Goal: Task Accomplishment & Management: Manage account settings

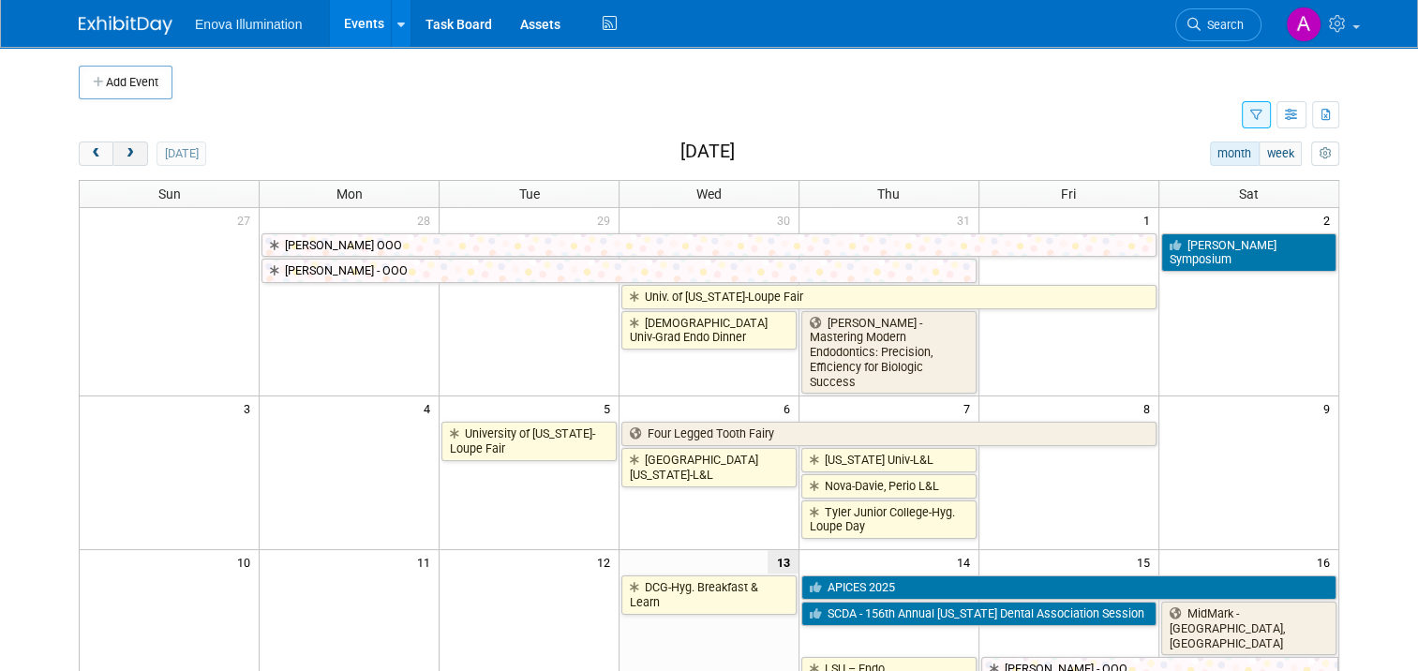
click at [123, 154] on span "next" at bounding box center [130, 154] width 14 height 12
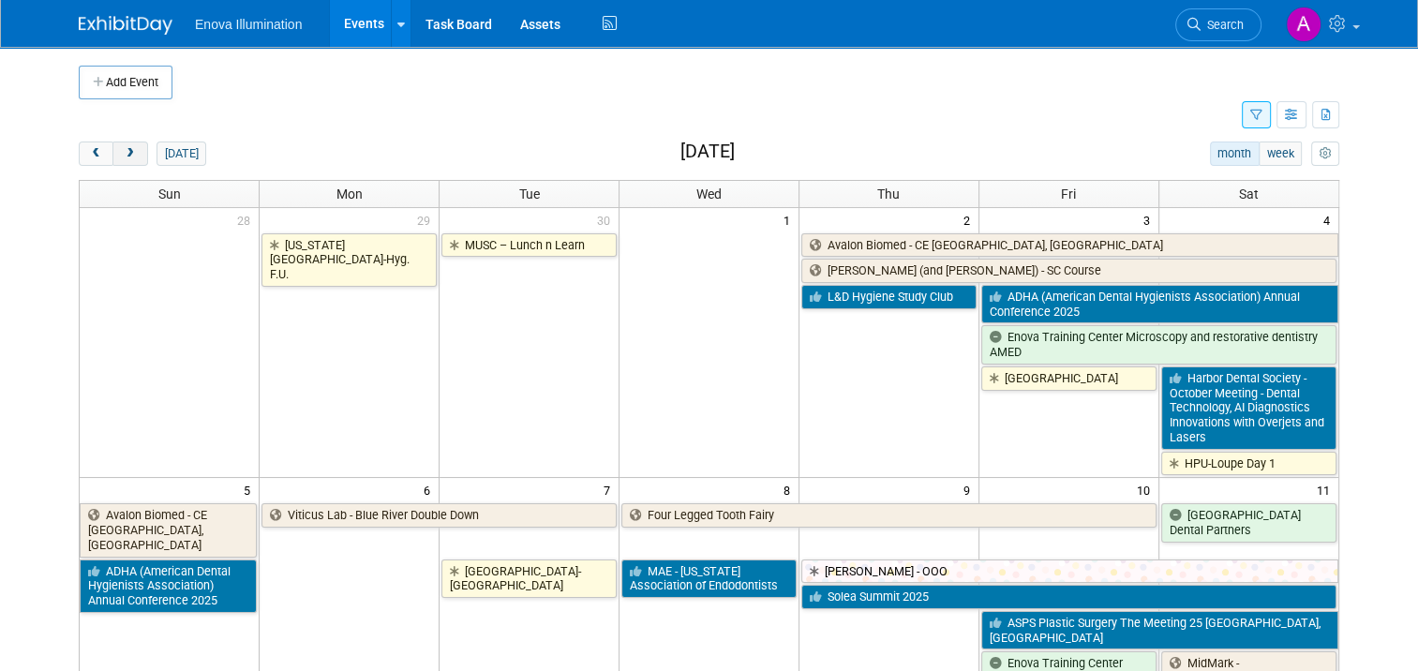
click at [123, 154] on span "next" at bounding box center [130, 154] width 14 height 12
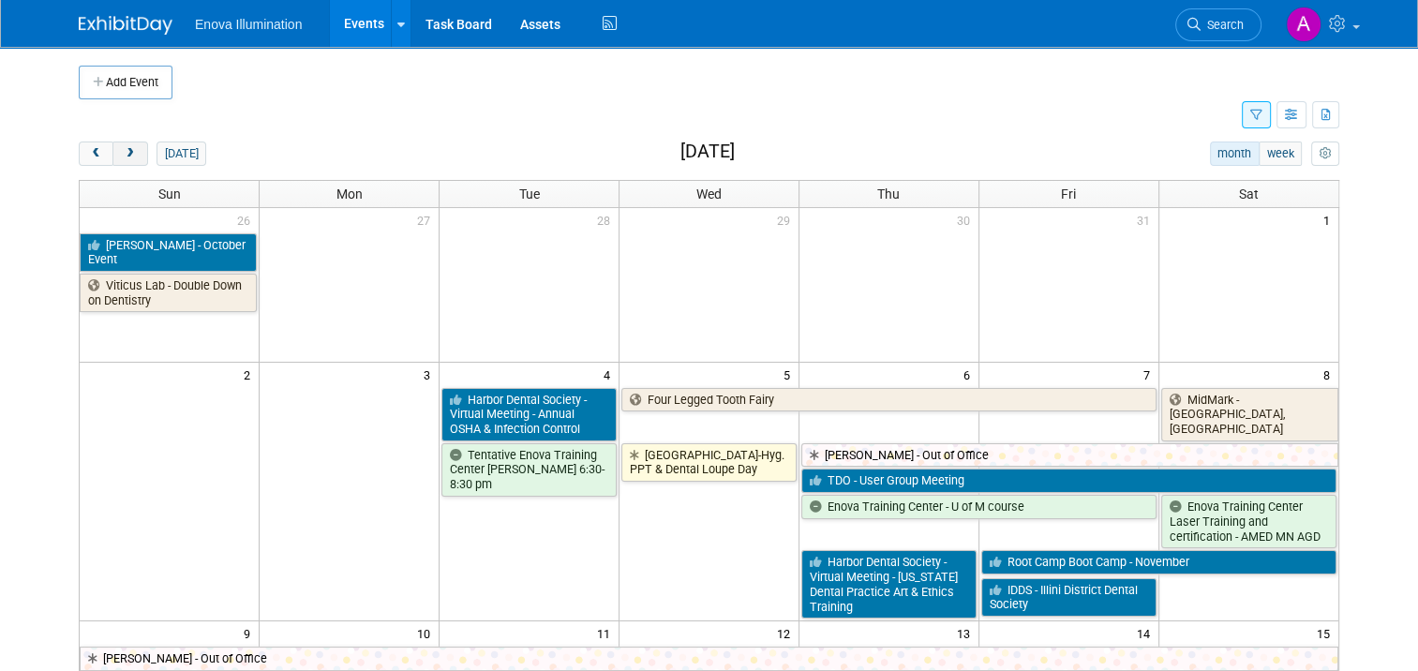
click at [123, 154] on span "next" at bounding box center [130, 154] width 14 height 12
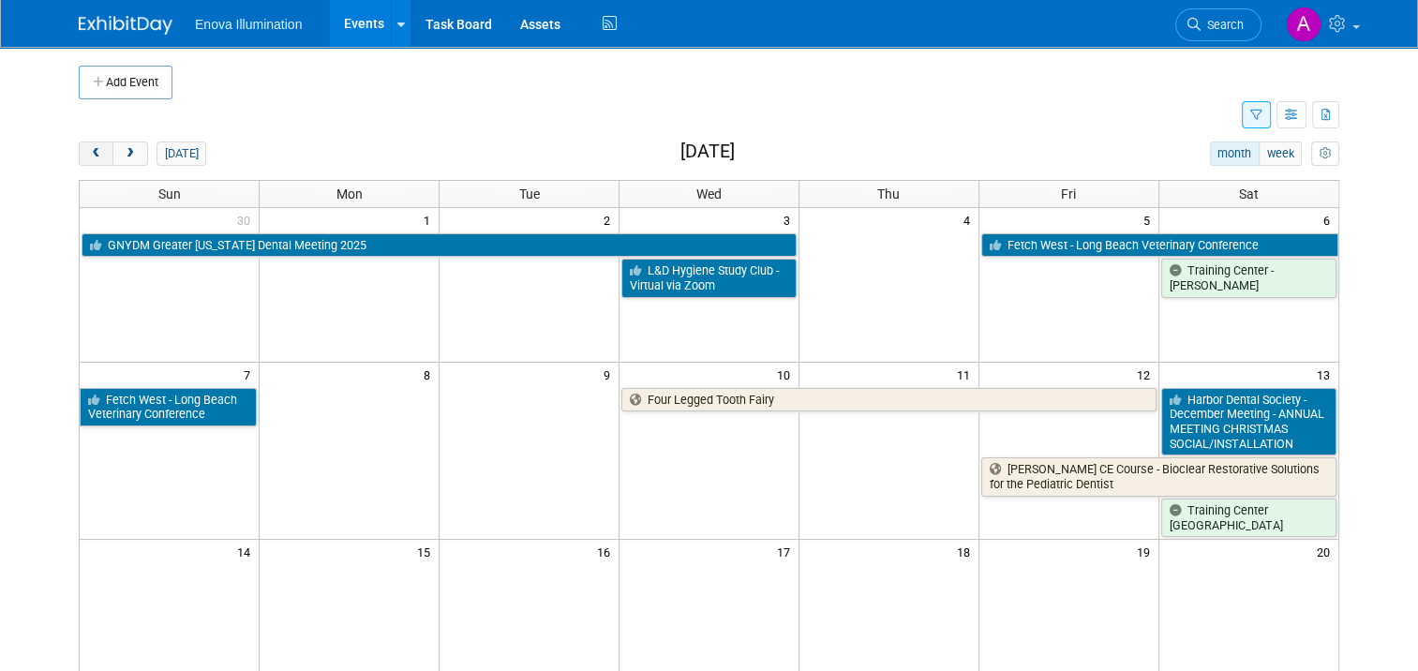
click at [89, 155] on span "prev" at bounding box center [96, 154] width 14 height 12
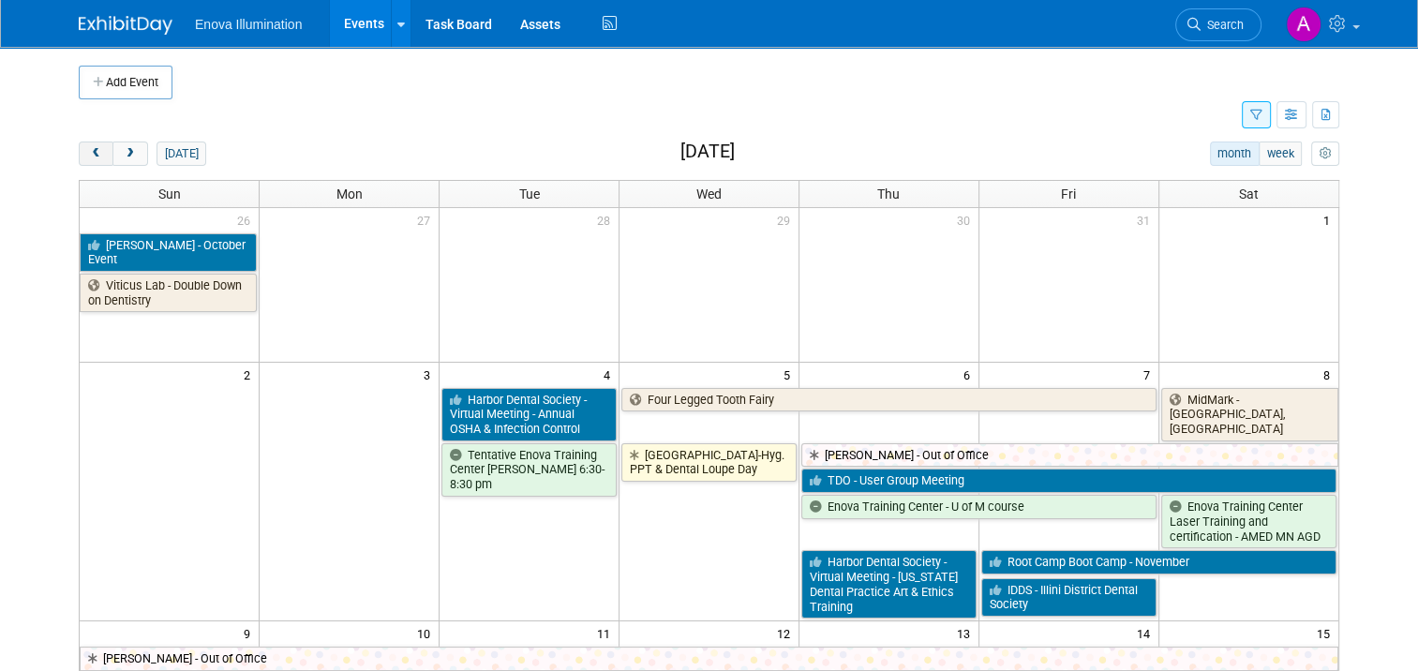
click at [89, 155] on span "prev" at bounding box center [96, 154] width 14 height 12
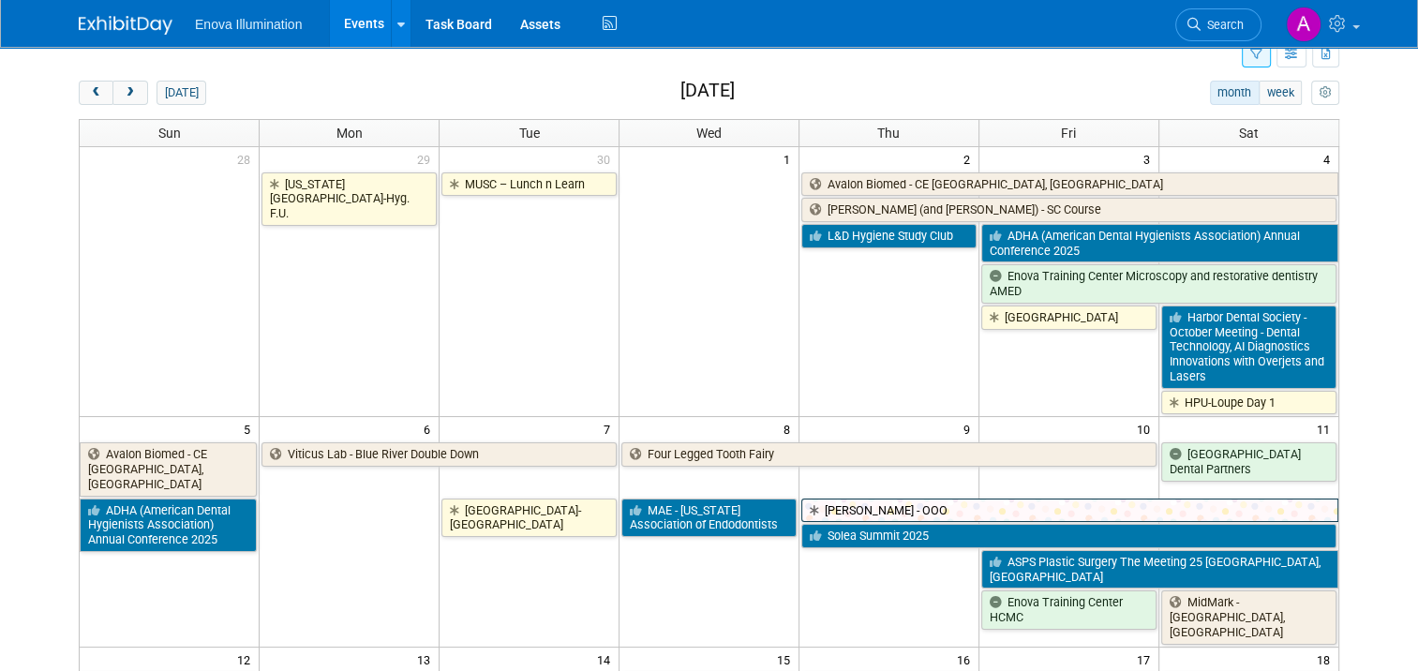
scroll to position [94, 0]
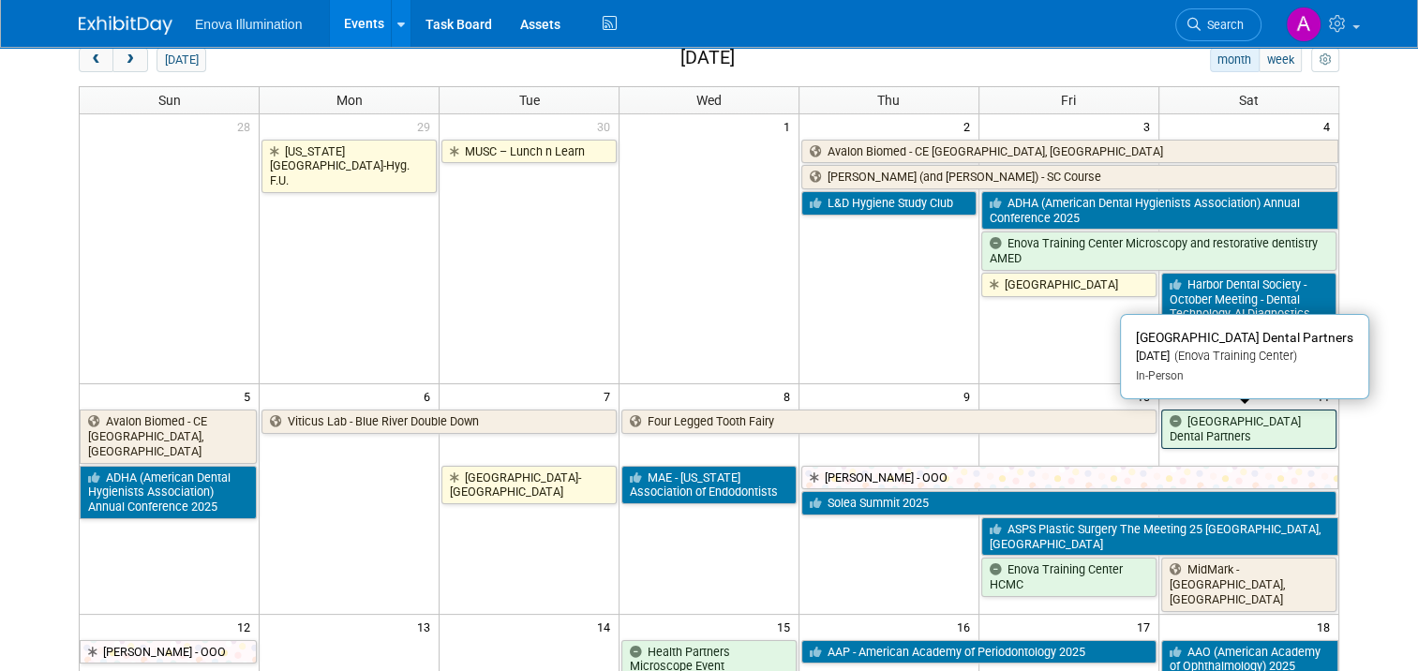
click at [1267, 431] on link "[GEOGRAPHIC_DATA] Dental Partners" at bounding box center [1248, 428] width 175 height 38
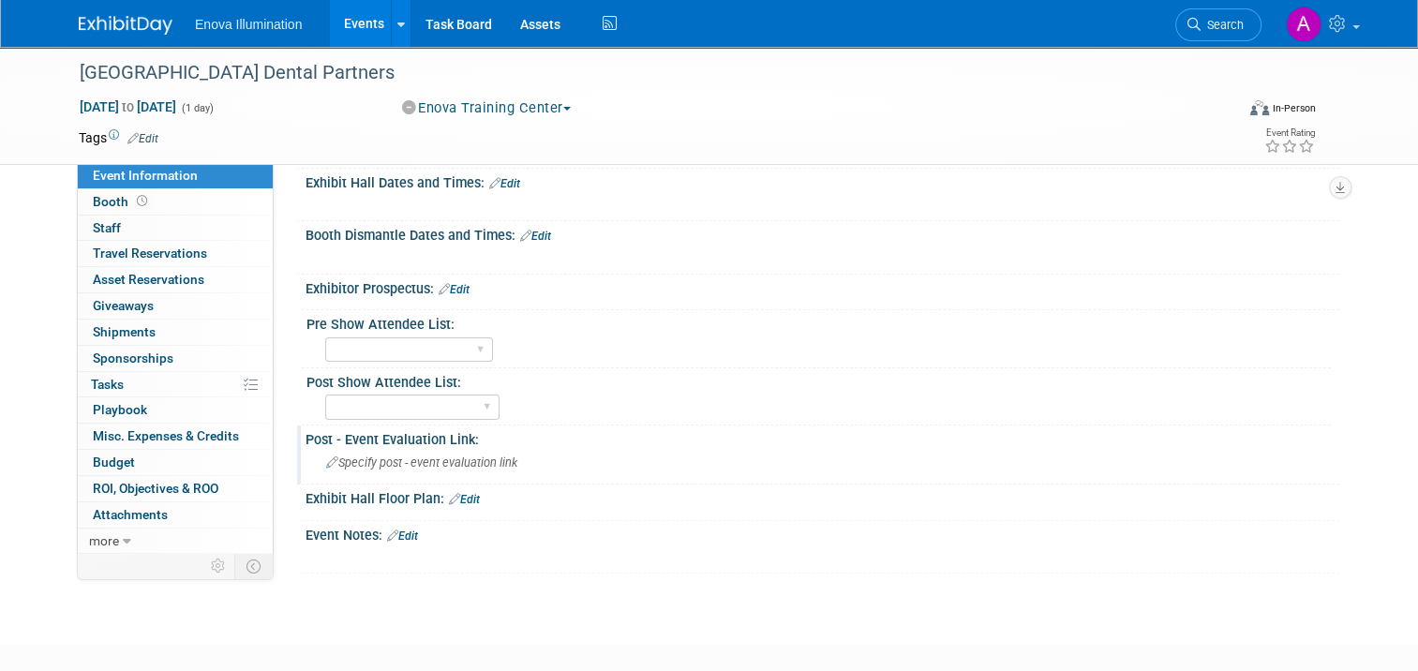
scroll to position [469, 0]
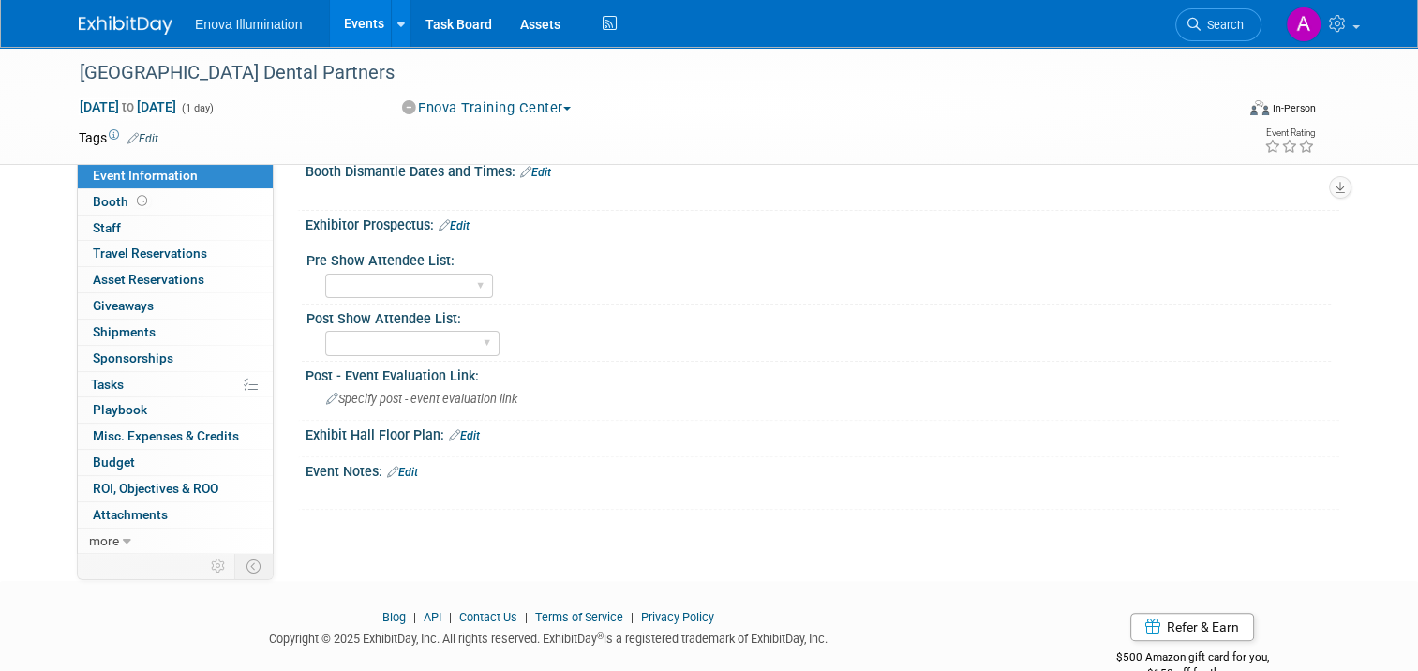
click at [401, 466] on link "Edit" at bounding box center [402, 472] width 31 height 13
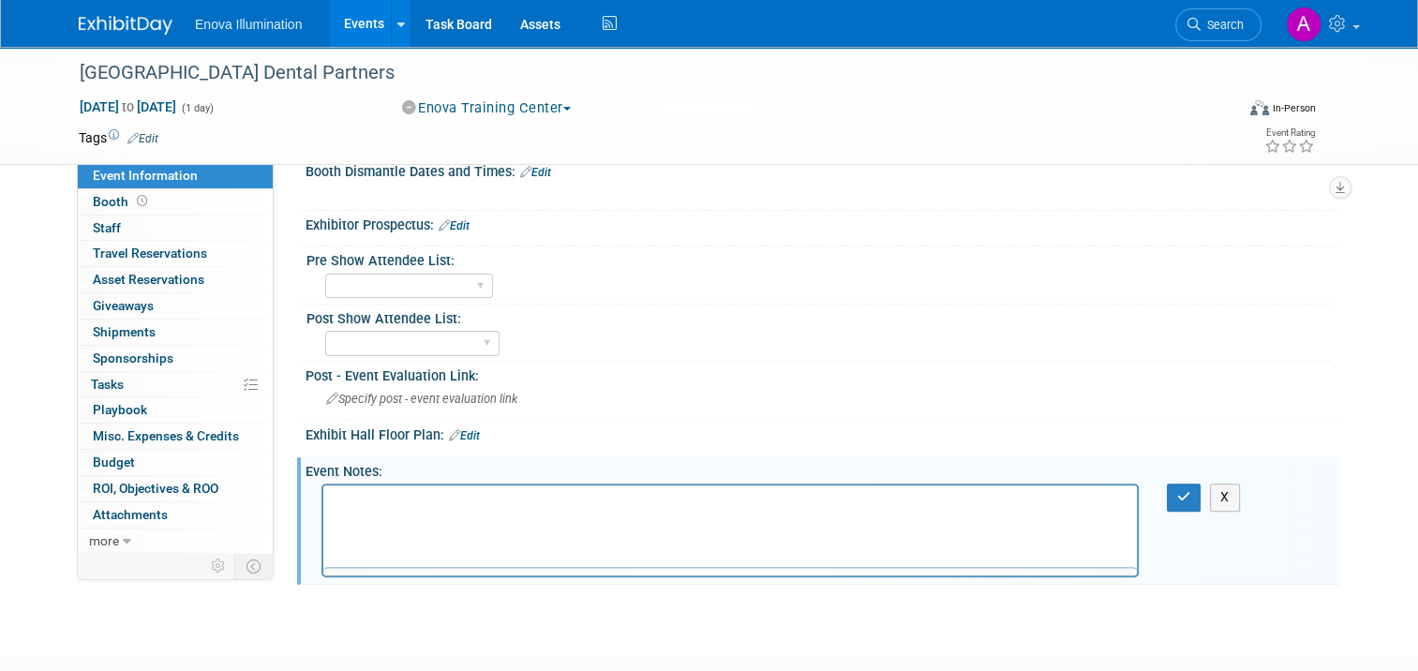
scroll to position [0, 0]
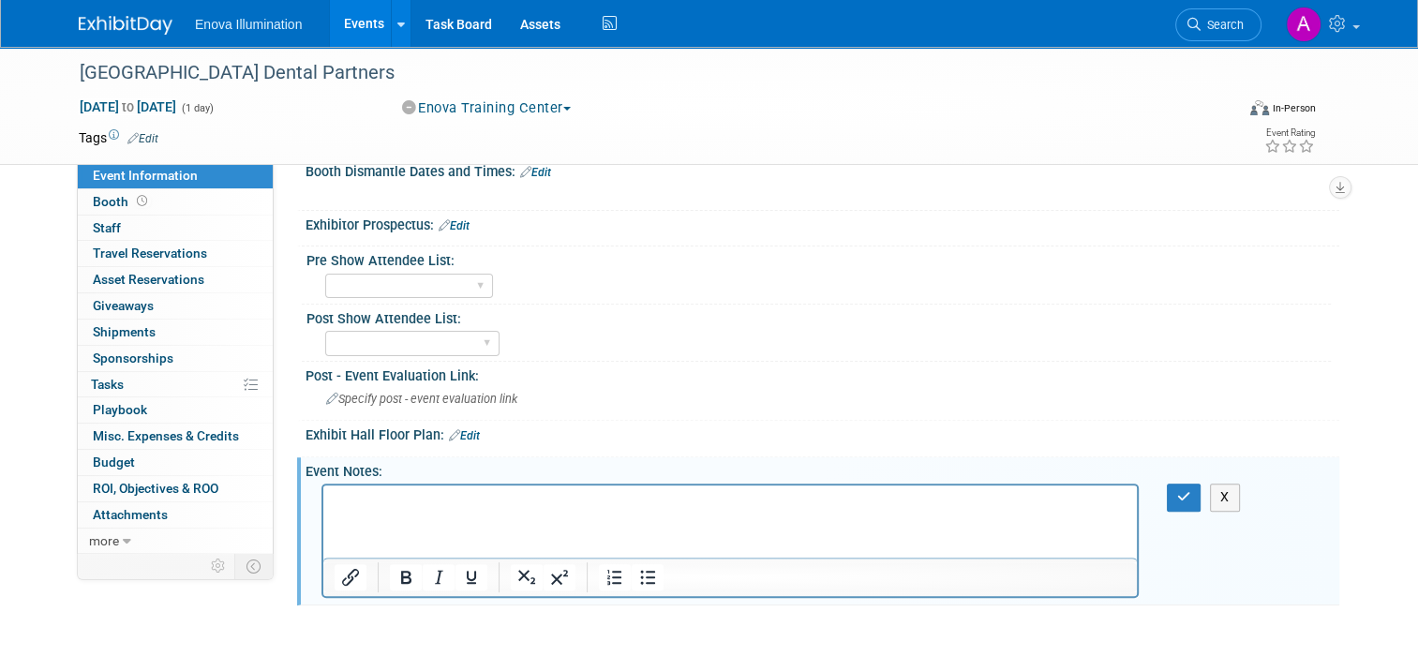
click at [336, 504] on p "Rich Text Area. Press ALT-0 for help." at bounding box center [731, 502] width 792 height 19
click at [1190, 490] on icon "button" at bounding box center [1184, 496] width 14 height 13
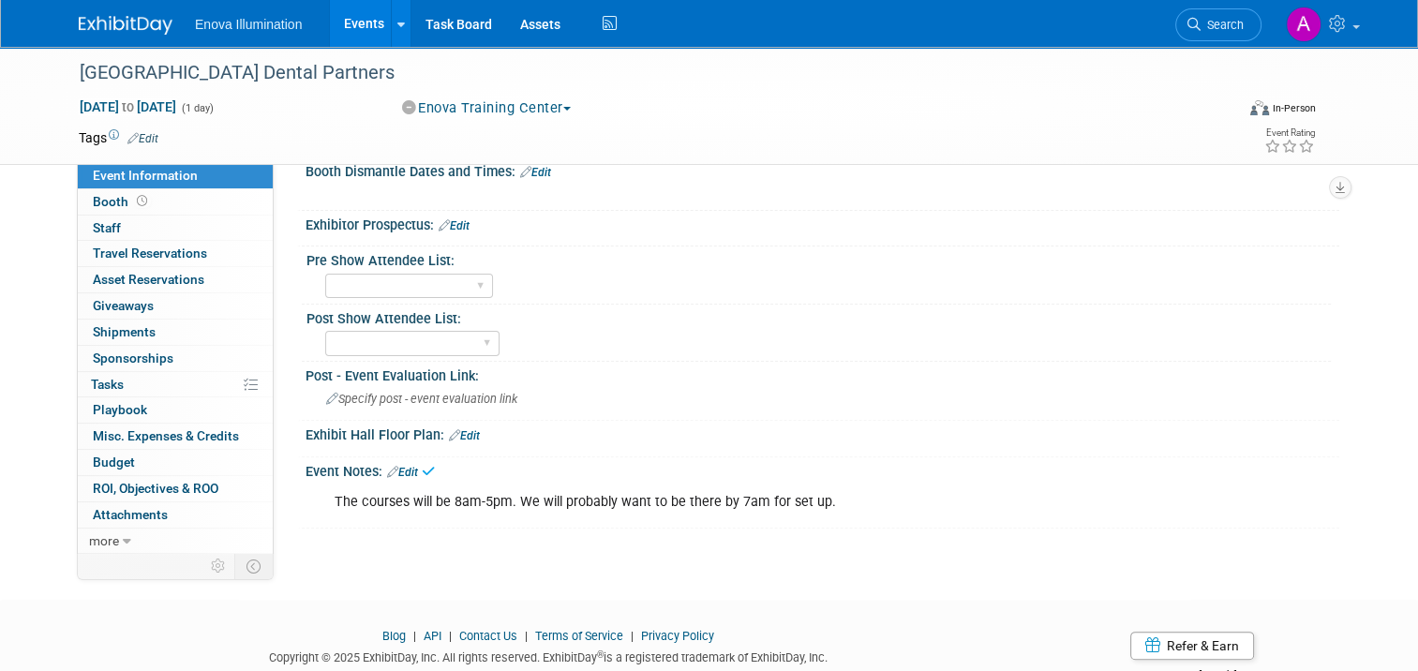
click at [112, 26] on img at bounding box center [126, 25] width 94 height 19
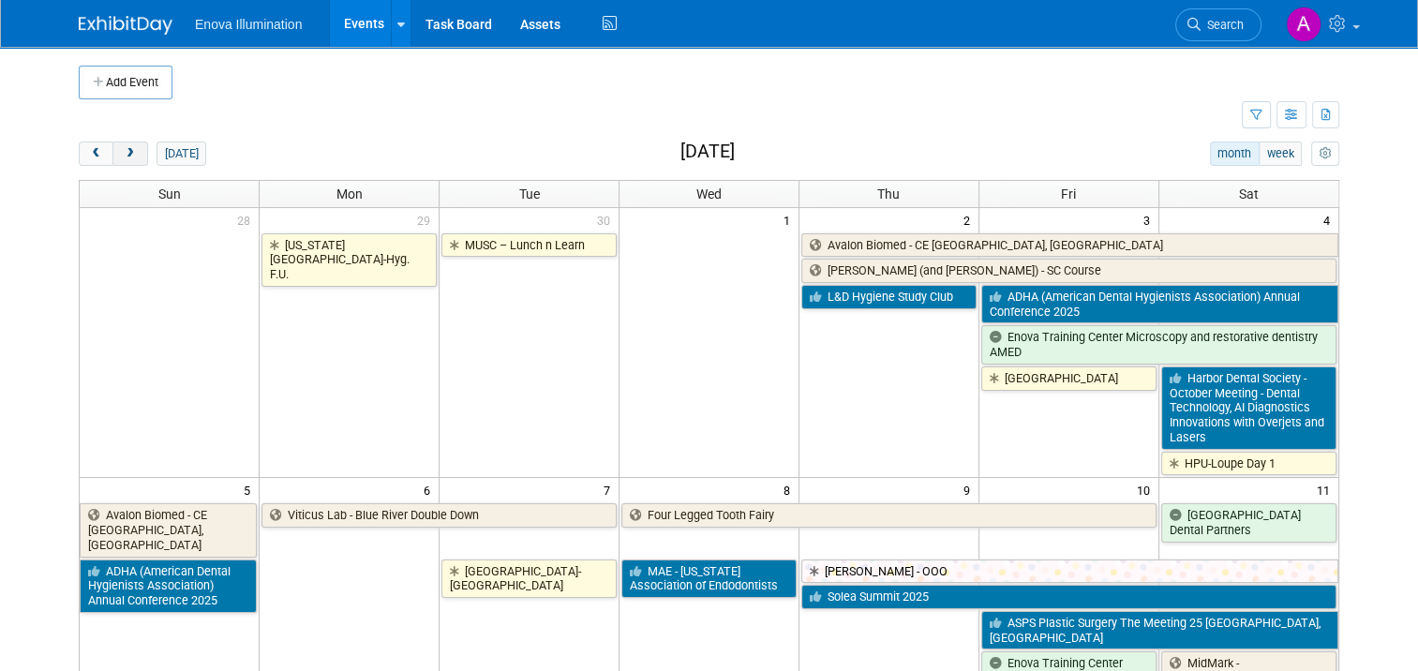
click at [123, 153] on span "next" at bounding box center [130, 154] width 14 height 12
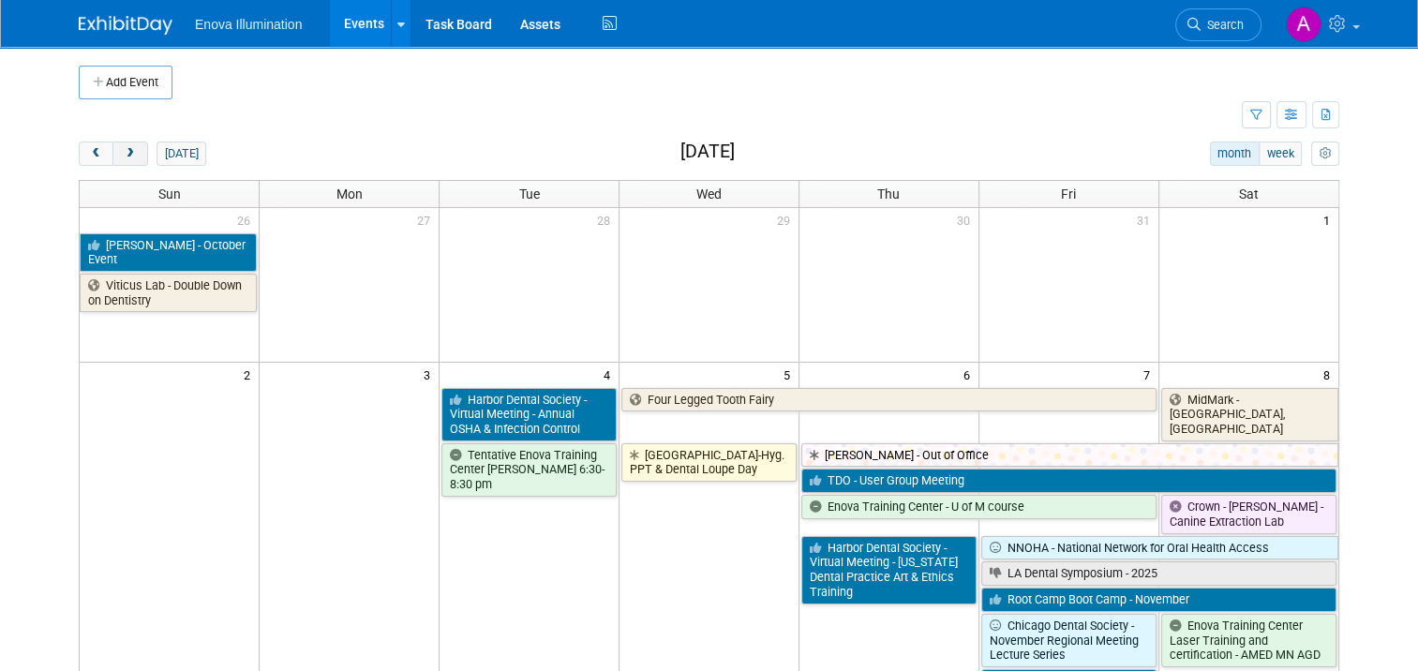
click at [123, 153] on span "next" at bounding box center [130, 154] width 14 height 12
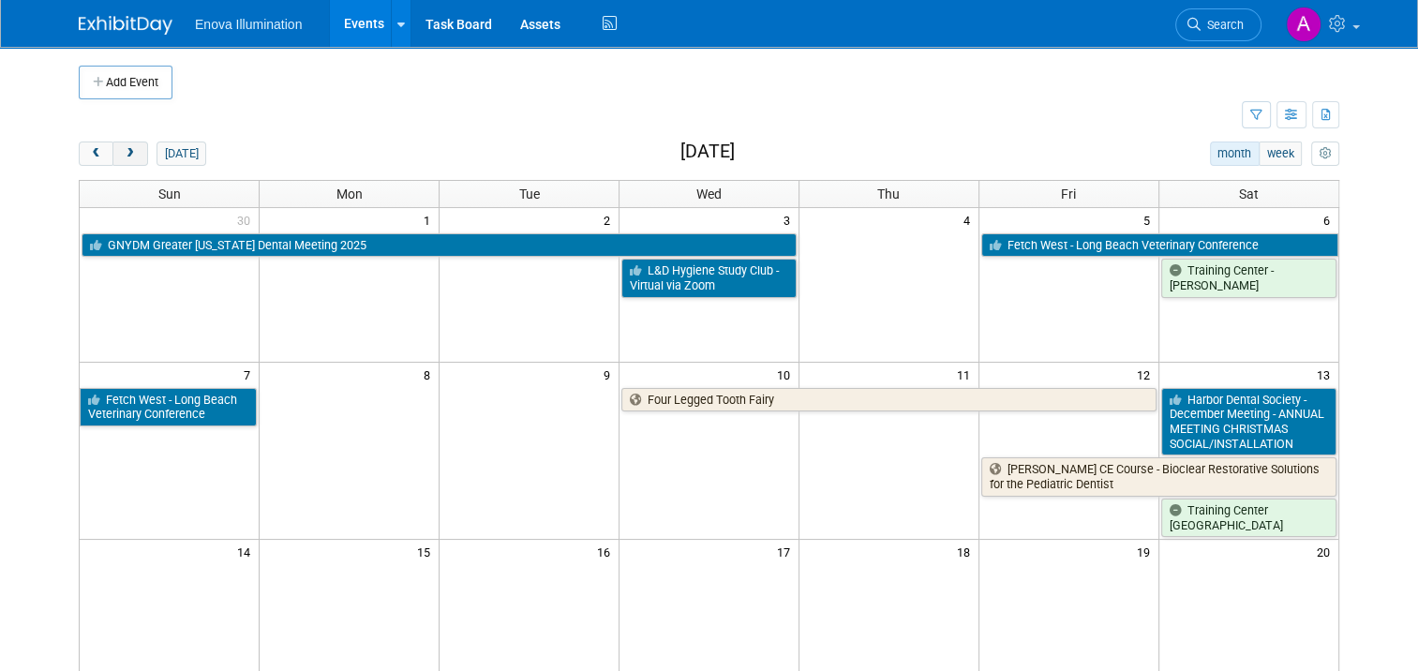
click at [123, 153] on span "next" at bounding box center [130, 154] width 14 height 12
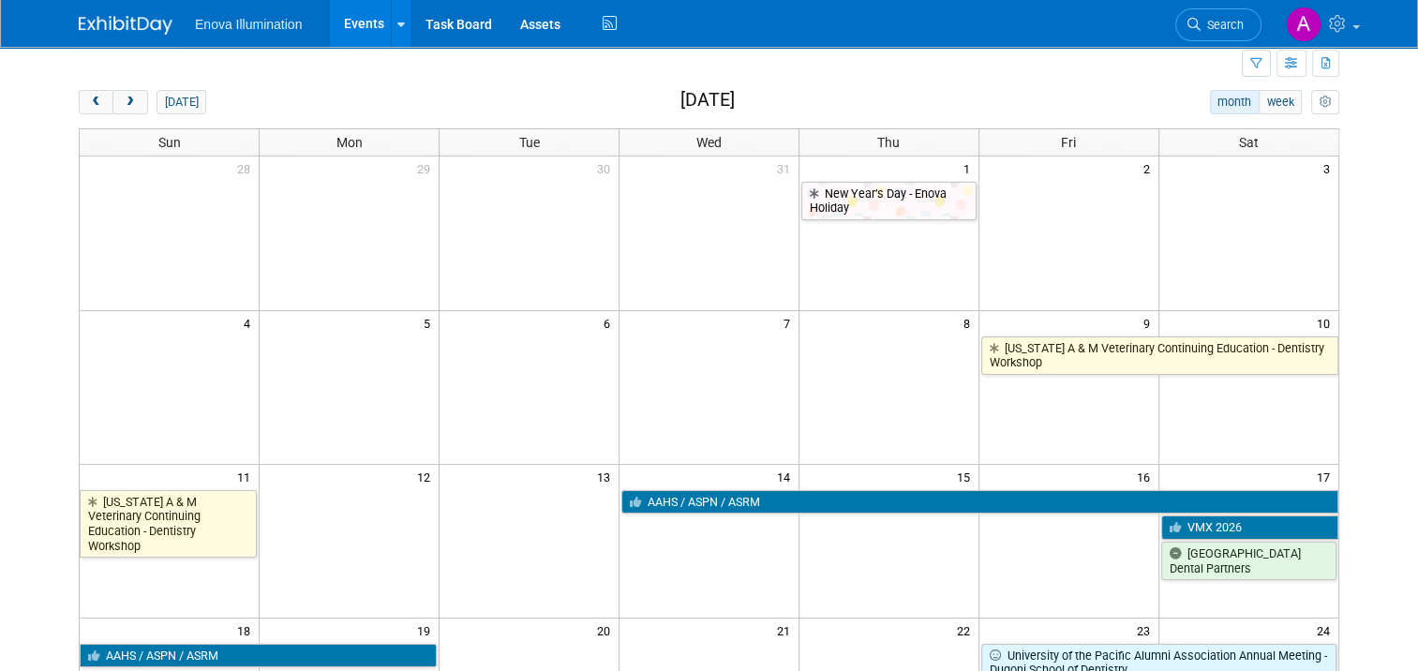
scroll to position [94, 0]
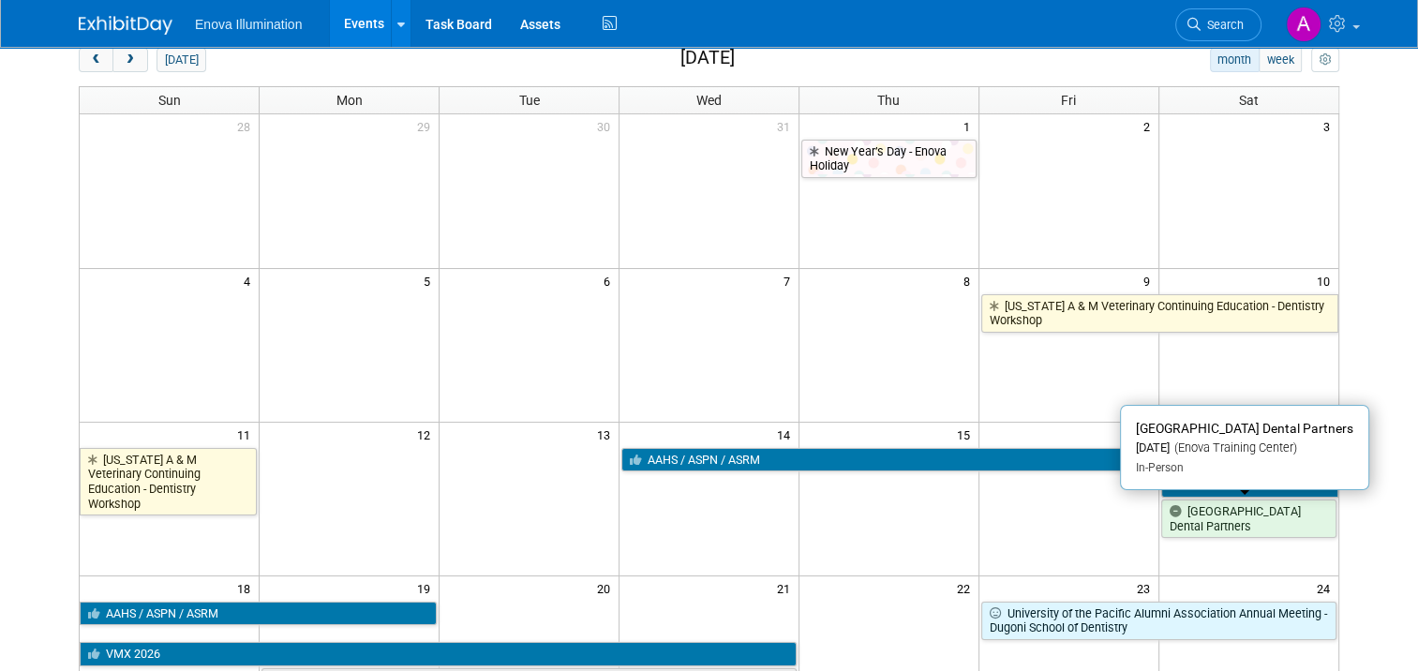
click at [1290, 516] on link "[GEOGRAPHIC_DATA] Dental Partners" at bounding box center [1248, 518] width 175 height 38
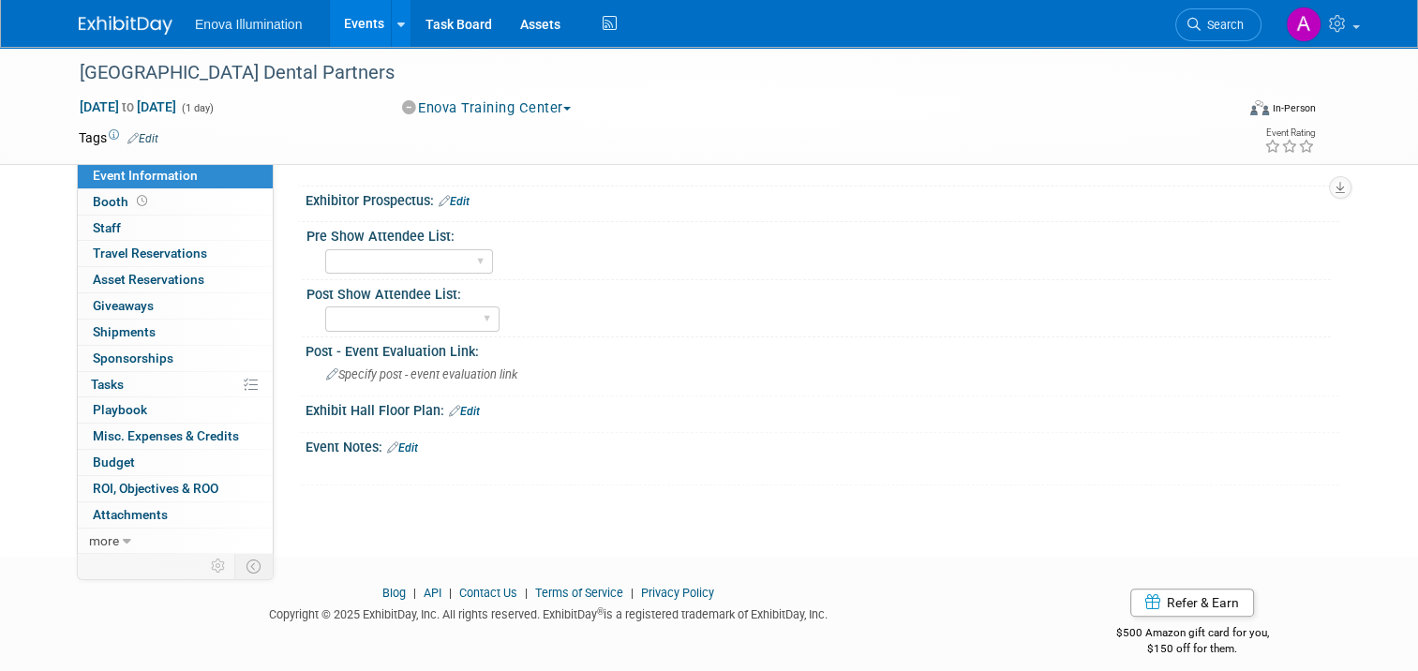
scroll to position [502, 0]
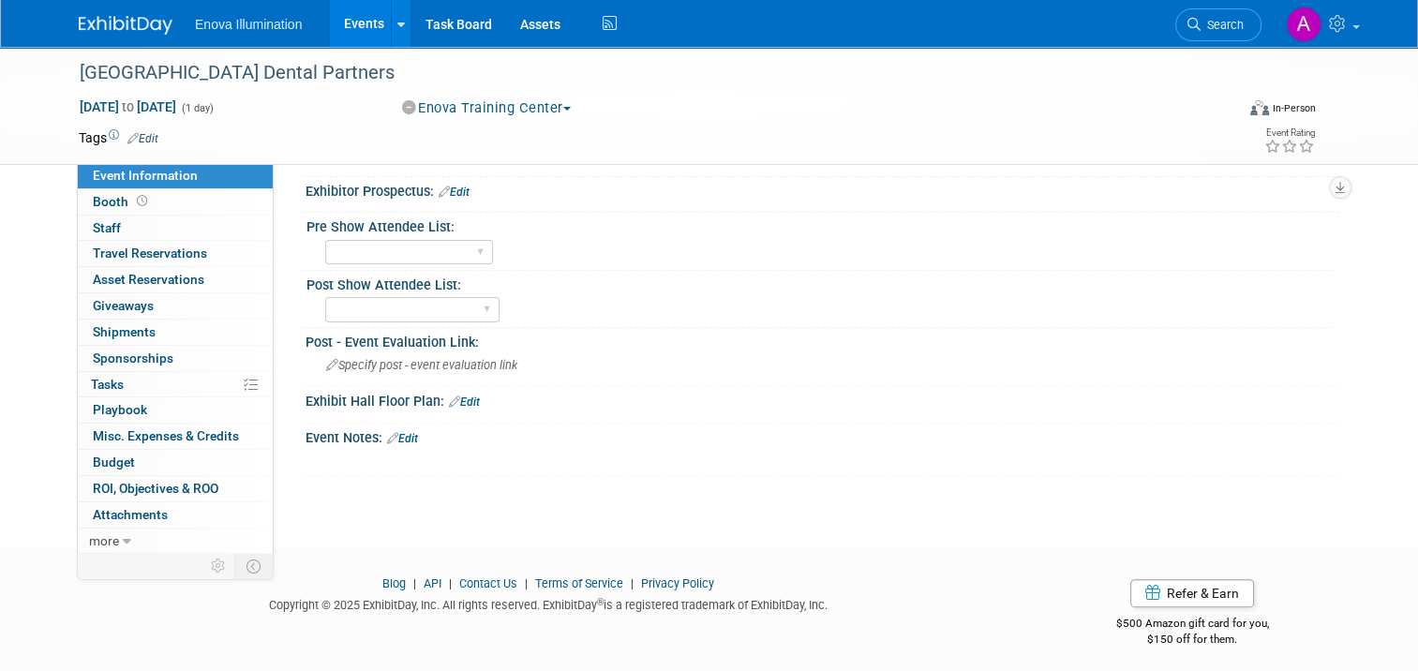
click at [387, 432] on icon at bounding box center [392, 438] width 11 height 12
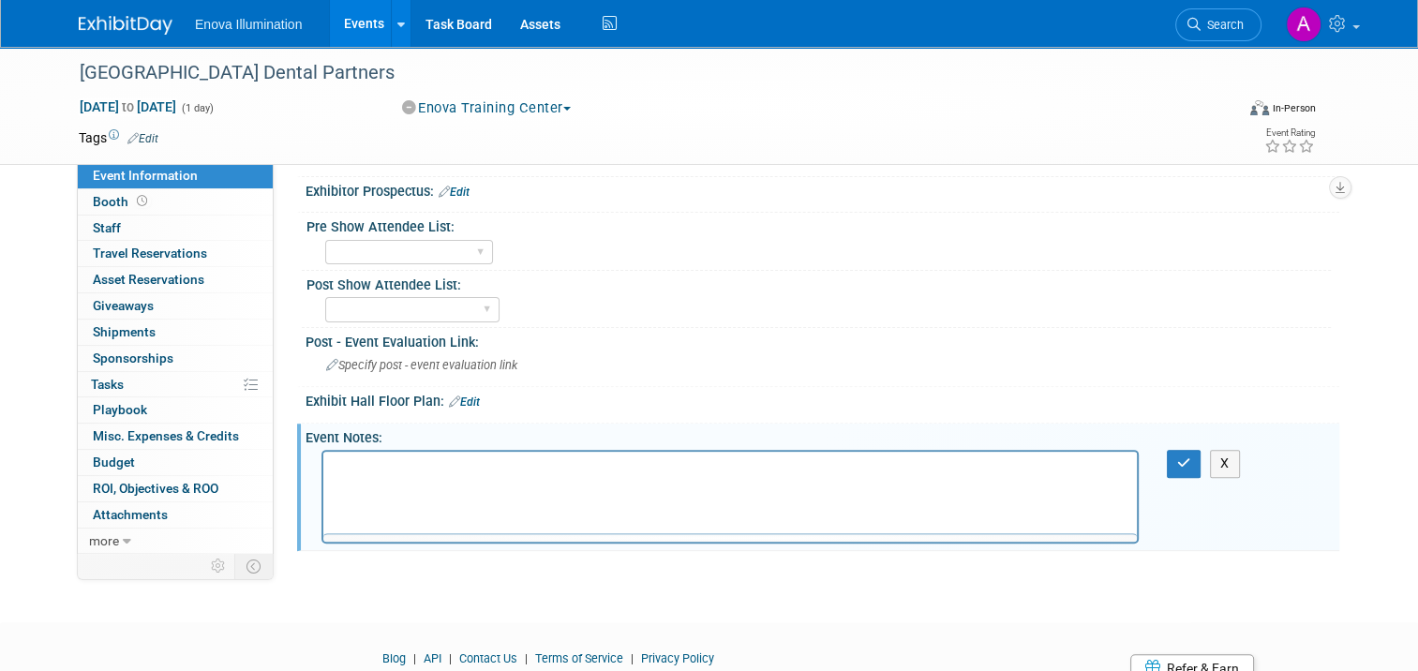
scroll to position [0, 0]
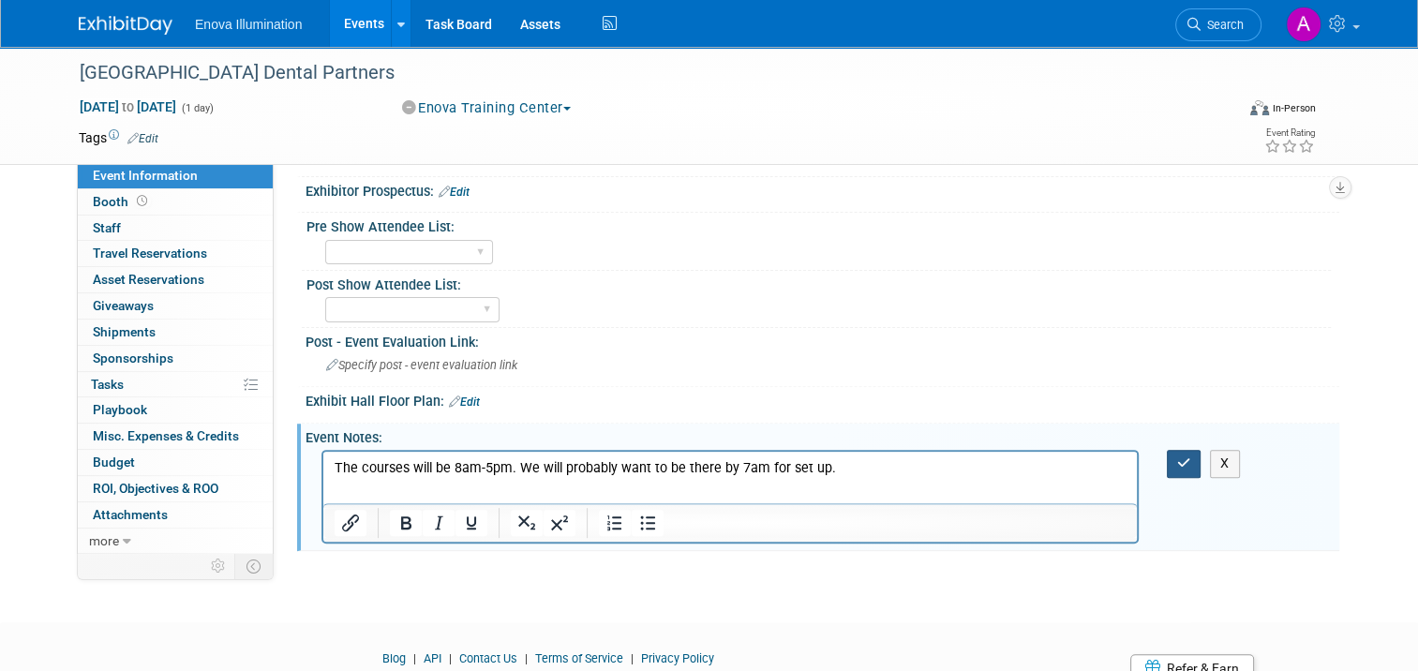
click at [1181, 453] on button "button" at bounding box center [1184, 463] width 35 height 27
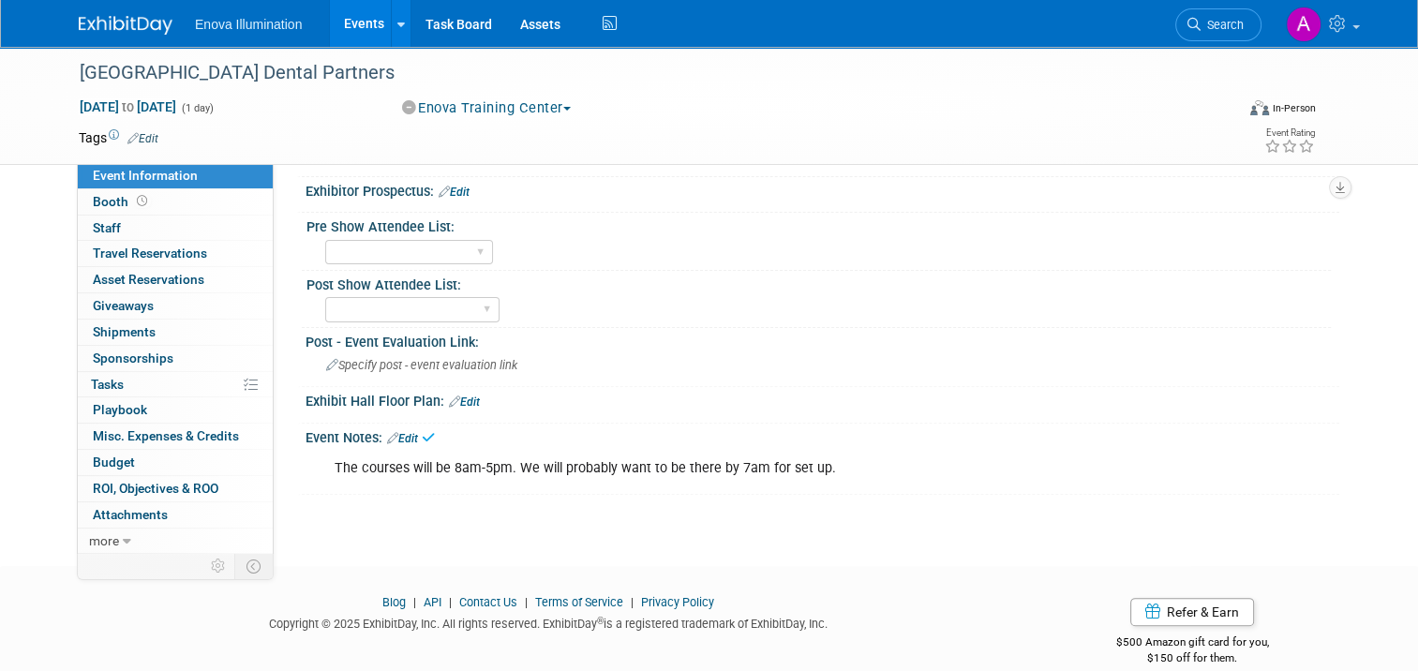
click at [124, 33] on img at bounding box center [126, 25] width 94 height 19
